Goal: Task Accomplishment & Management: Manage account settings

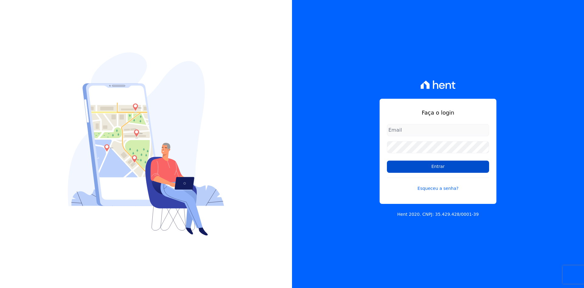
type input "[EMAIL_ADDRESS][DOMAIN_NAME]"
click at [436, 167] on input "Entrar" at bounding box center [438, 166] width 102 height 12
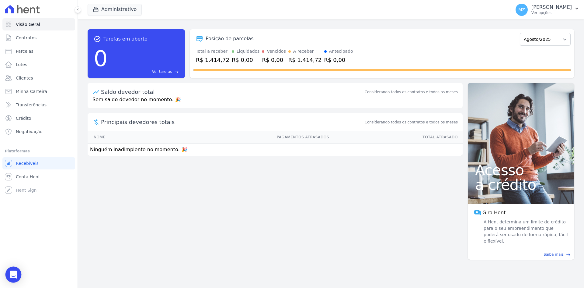
click at [10, 275] on icon "Open Intercom Messenger" at bounding box center [13, 274] width 8 height 8
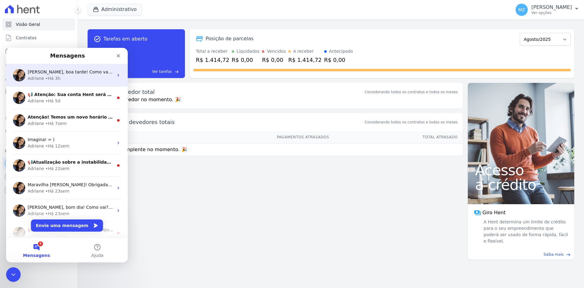
click at [57, 72] on span "Olá Erik, boa tarde! Como vai? Erik, a aba utilizada para conciliação financeir…" at bounding box center [300, 71] width 544 height 5
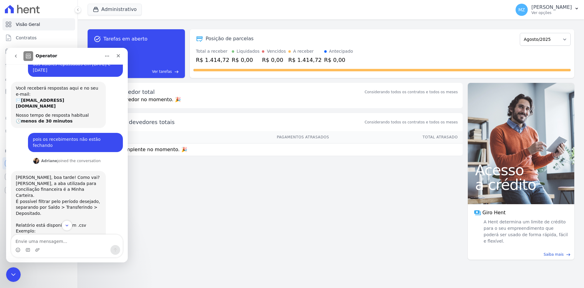
scroll to position [62, 0]
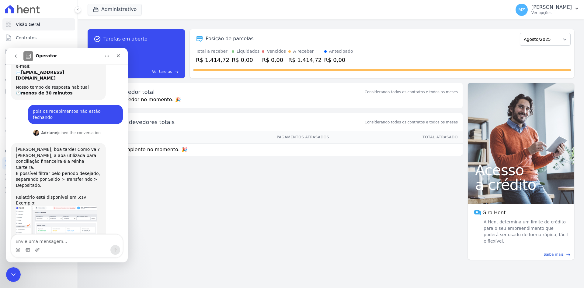
click at [204, 218] on div "task_alt Tarefas em aberto 0 Ver tarefas east Posição de parcelas Julho/2022 Ag…" at bounding box center [331, 153] width 506 height 268
click at [120, 57] on icon "Fechar" at bounding box center [118, 55] width 3 height 3
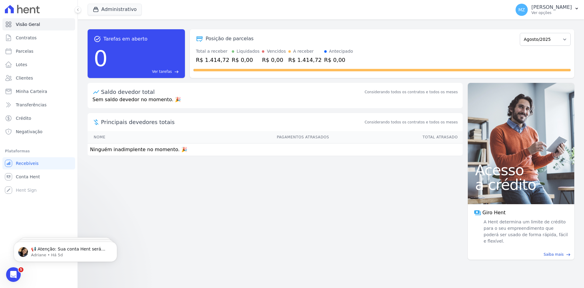
scroll to position [0, 0]
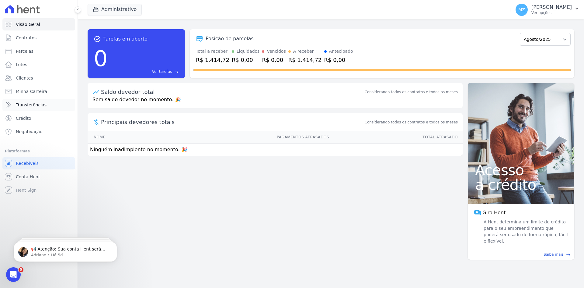
click at [44, 104] on link "Transferências" at bounding box center [38, 105] width 73 height 12
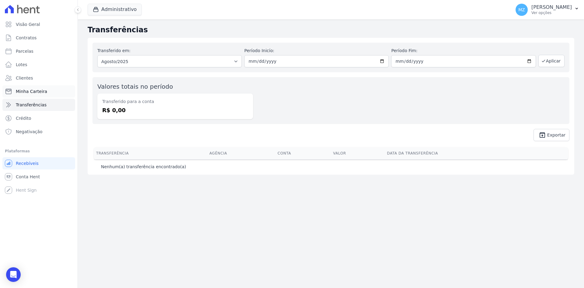
click at [48, 95] on link "Minha Carteira" at bounding box center [38, 91] width 73 height 12
